Goal: Transaction & Acquisition: Purchase product/service

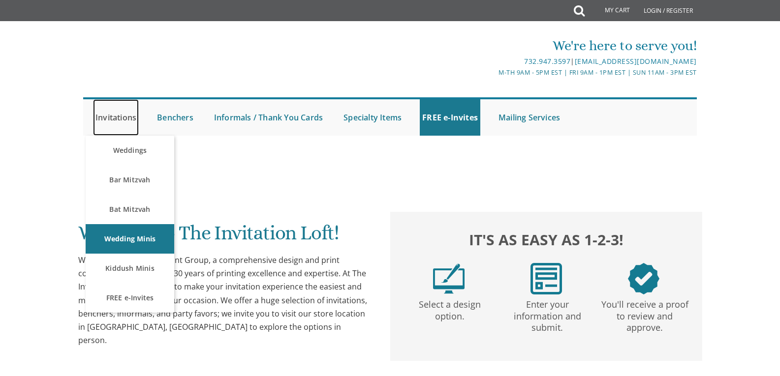
click at [110, 116] on link "Invitations" at bounding box center [116, 117] width 46 height 36
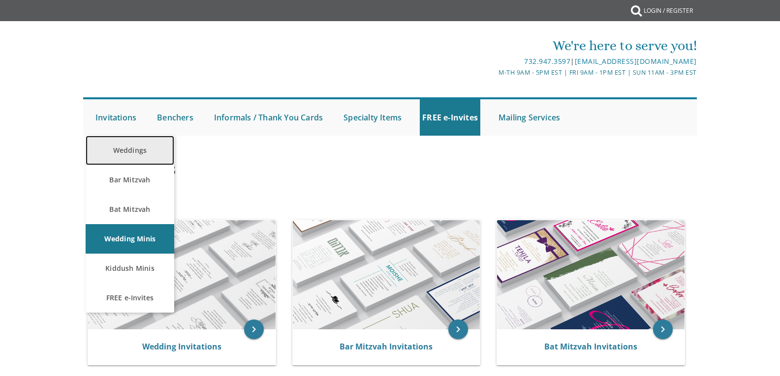
click at [129, 147] on link "Weddings" at bounding box center [130, 151] width 89 height 30
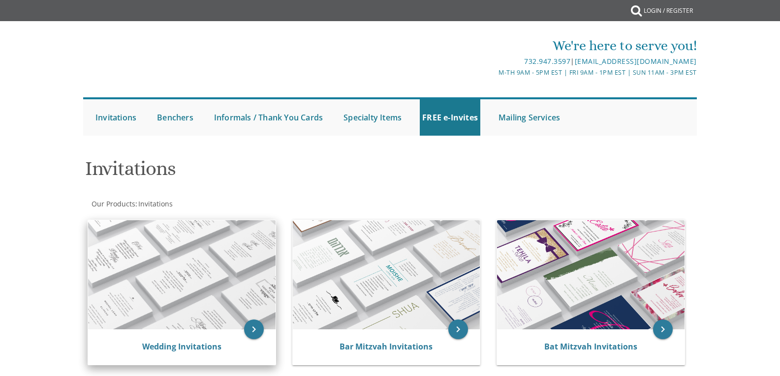
click at [221, 259] on img at bounding box center [181, 274] width 187 height 109
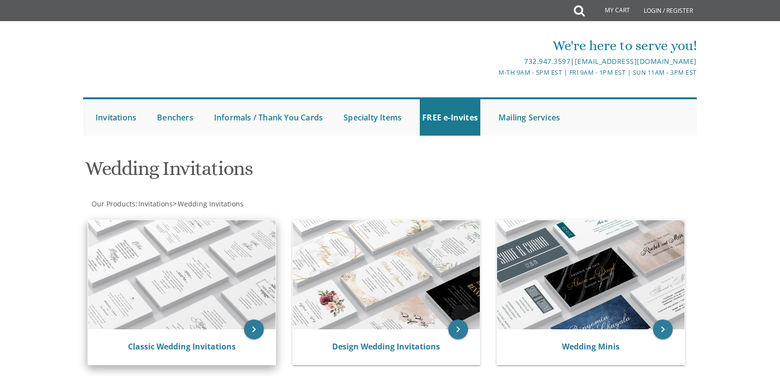
click at [171, 295] on img at bounding box center [181, 274] width 187 height 109
click at [185, 261] on img at bounding box center [181, 274] width 187 height 109
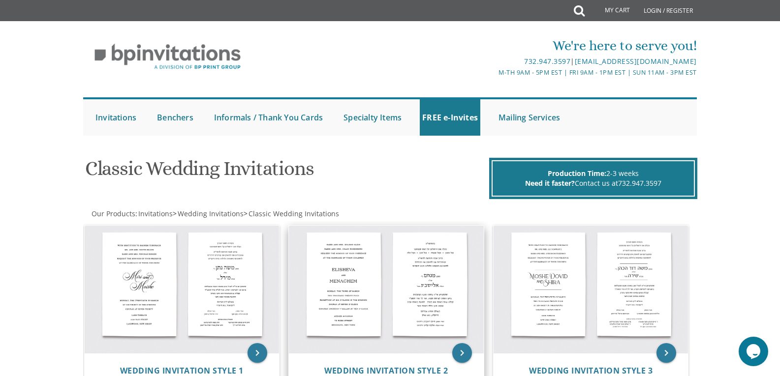
click at [365, 328] on img at bounding box center [386, 290] width 195 height 128
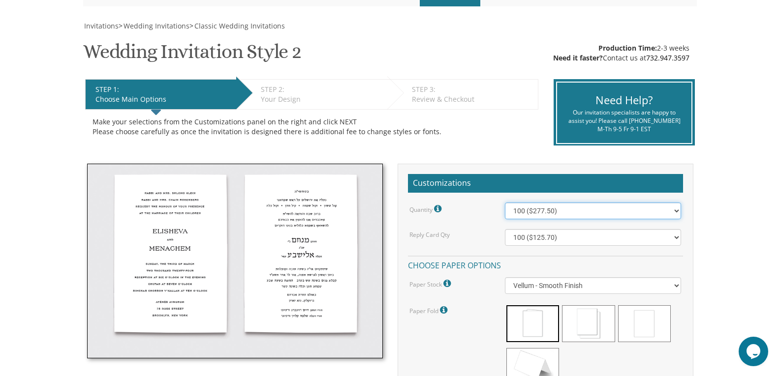
click at [674, 210] on select "100 ($277.50) 200 ($330.45) 300 ($380.65) 400 ($432.70) 500 ($482.10) 600 ($534…" at bounding box center [593, 211] width 176 height 17
select select "1700"
click at [505, 203] on select "100 ($277.50) 200 ($330.45) 300 ($380.65) 400 ($432.70) 500 ($482.10) 600 ($534…" at bounding box center [593, 211] width 176 height 17
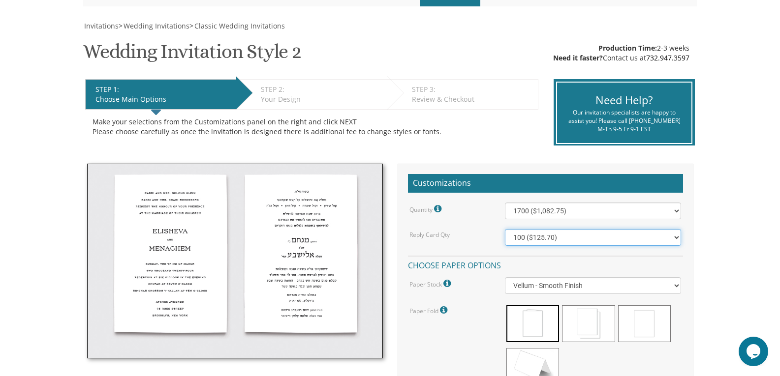
click at [673, 236] on select "100 ($125.70) 200 ($150.60) 300 ($177.95) 400 ($270.70) 500 ($225.30) 600 ($249…" at bounding box center [593, 237] width 176 height 17
select select "1700"
click at [505, 229] on select "100 ($125.70) 200 ($150.60) 300 ($177.95) 400 ($270.70) 500 ($225.30) 600 ($249…" at bounding box center [593, 237] width 176 height 17
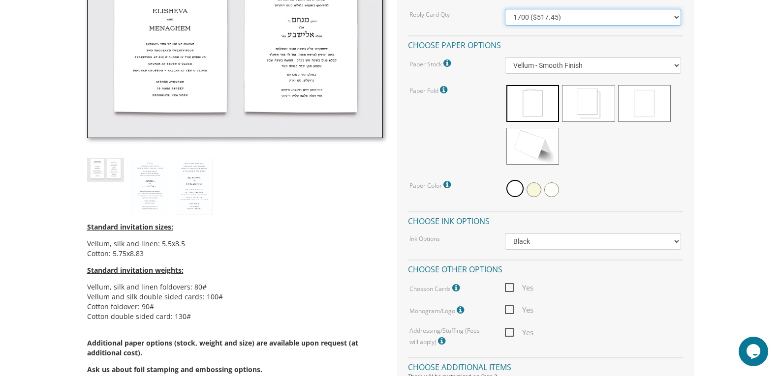
scroll to position [346, 0]
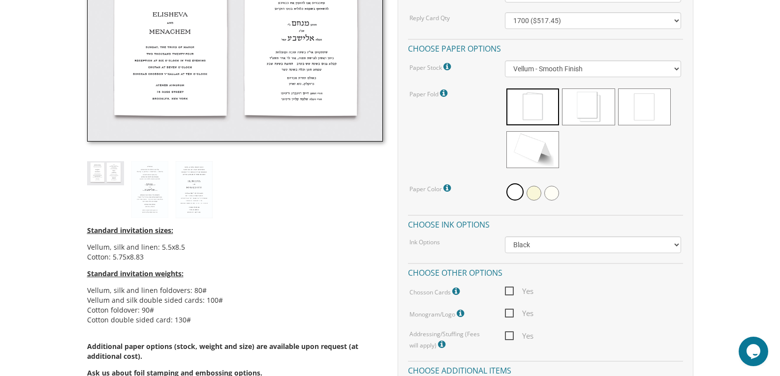
click at [511, 293] on span "Yes" at bounding box center [519, 291] width 29 height 12
click at [511, 293] on input "Yes" at bounding box center [508, 290] width 6 height 6
checkbox input "true"
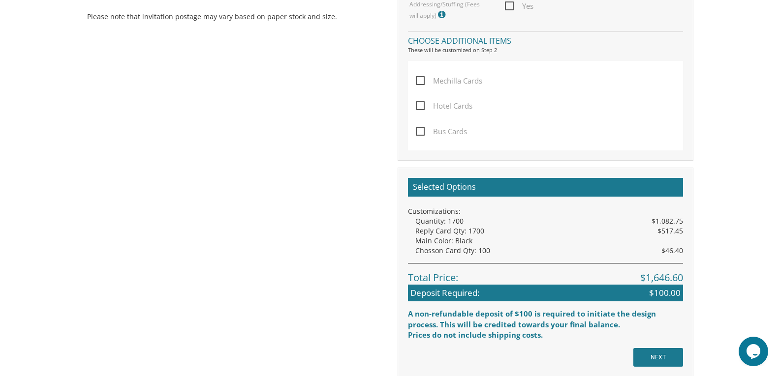
scroll to position [733, 0]
